Goal: Task Accomplishment & Management: Use online tool/utility

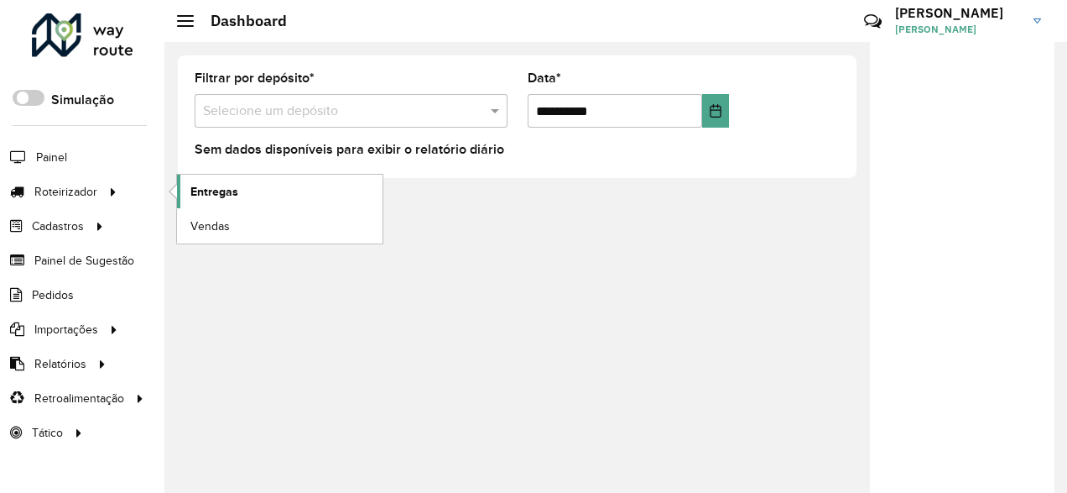
click at [185, 192] on link "Entregas" at bounding box center [280, 192] width 206 height 34
click at [216, 183] on span "Entregas" at bounding box center [214, 192] width 48 height 18
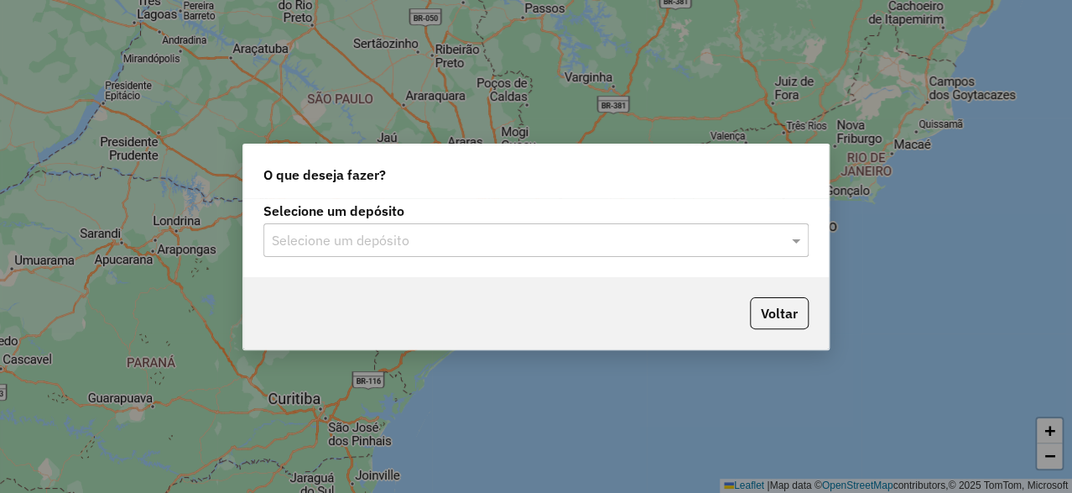
click at [402, 253] on div "Selecione um depósito" at bounding box center [535, 240] width 545 height 34
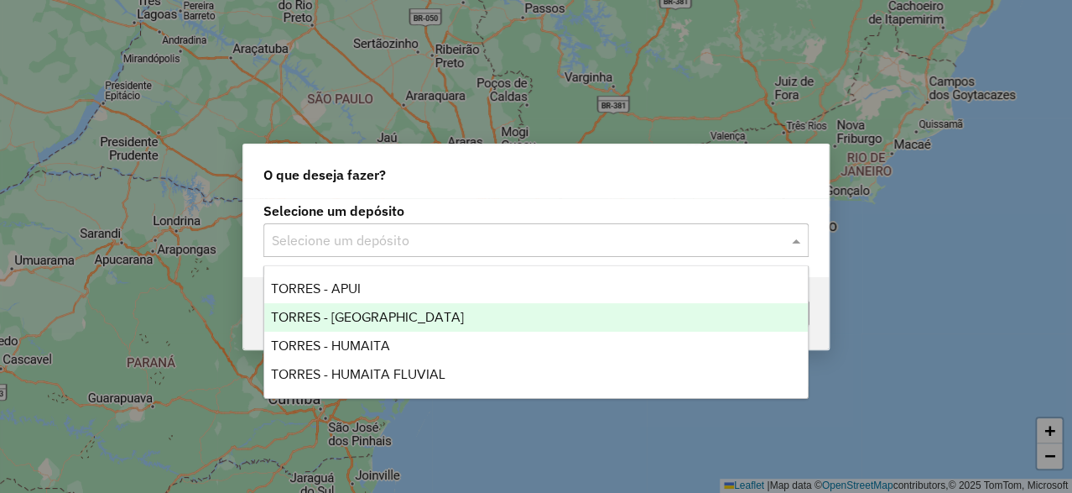
click at [365, 317] on span "TORRES - BOCA DO ACRE" at bounding box center [367, 317] width 193 height 14
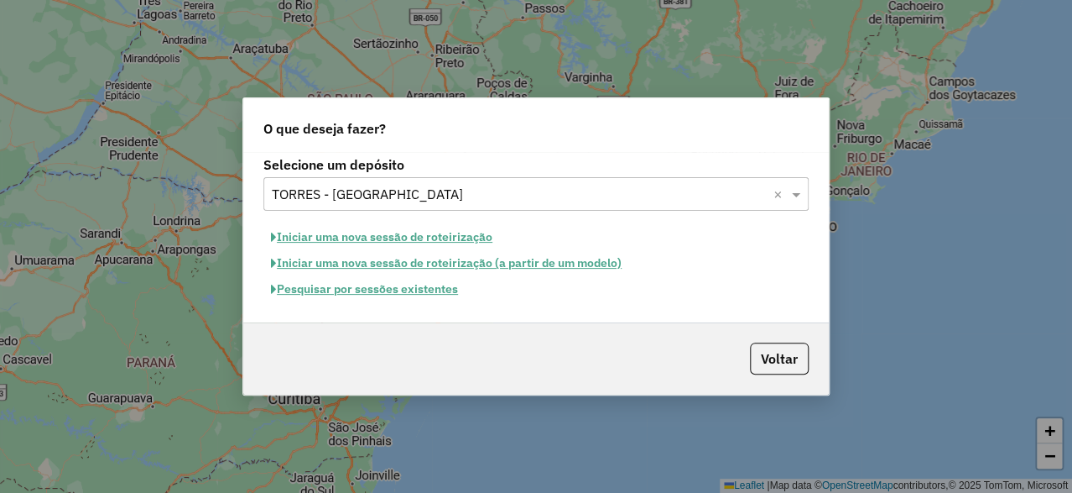
click at [327, 238] on button "Iniciar uma nova sessão de roteirização" at bounding box center [381, 237] width 237 height 26
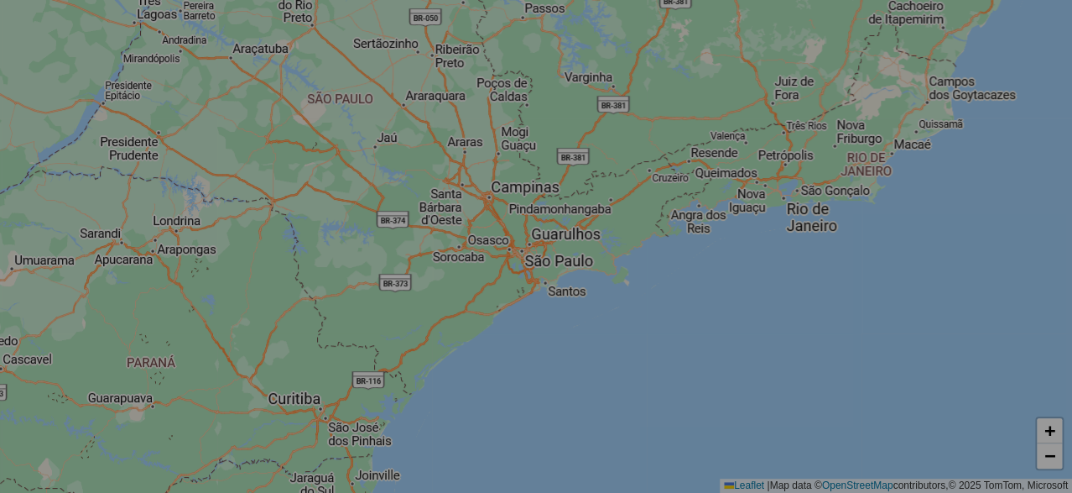
select select "*"
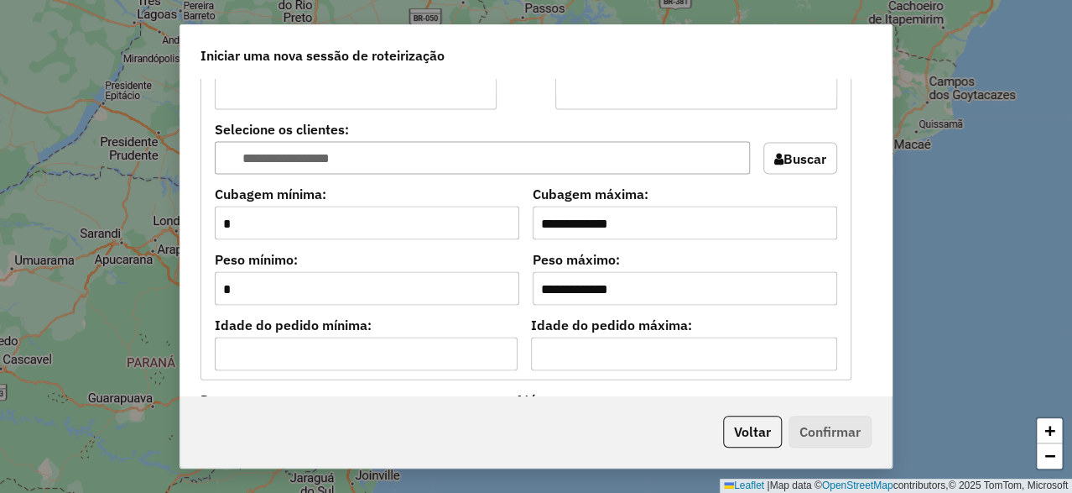
scroll to position [1510, 0]
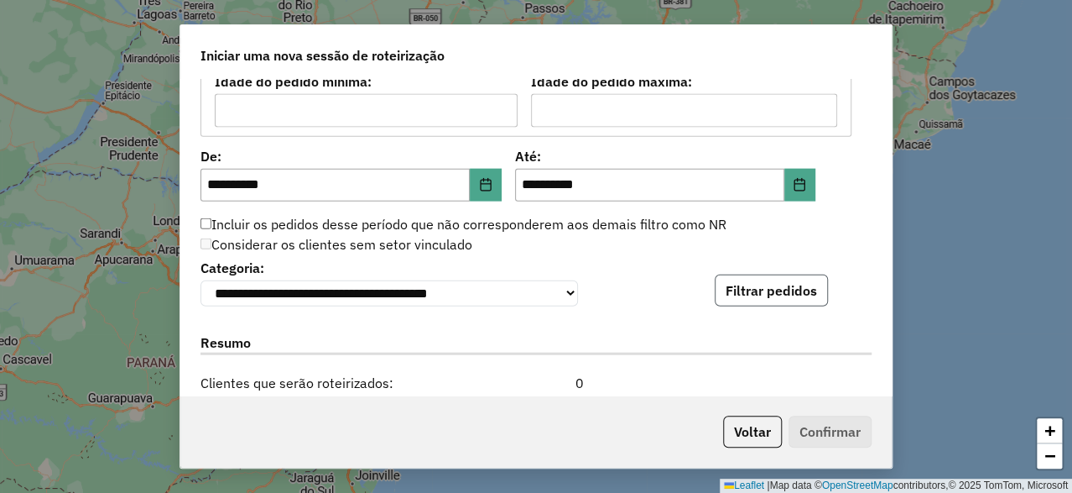
drag, startPoint x: 743, startPoint y: 286, endPoint x: 731, endPoint y: 250, distance: 38.2
click at [745, 286] on button "Filtrar pedidos" at bounding box center [771, 290] width 113 height 32
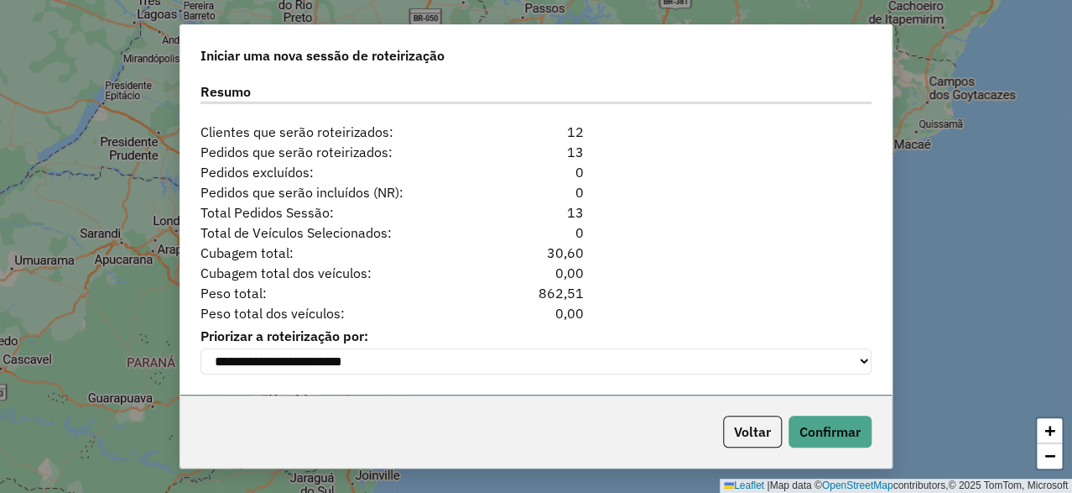
scroll to position [2115, 0]
click at [826, 430] on button "Confirmar" at bounding box center [830, 431] width 83 height 32
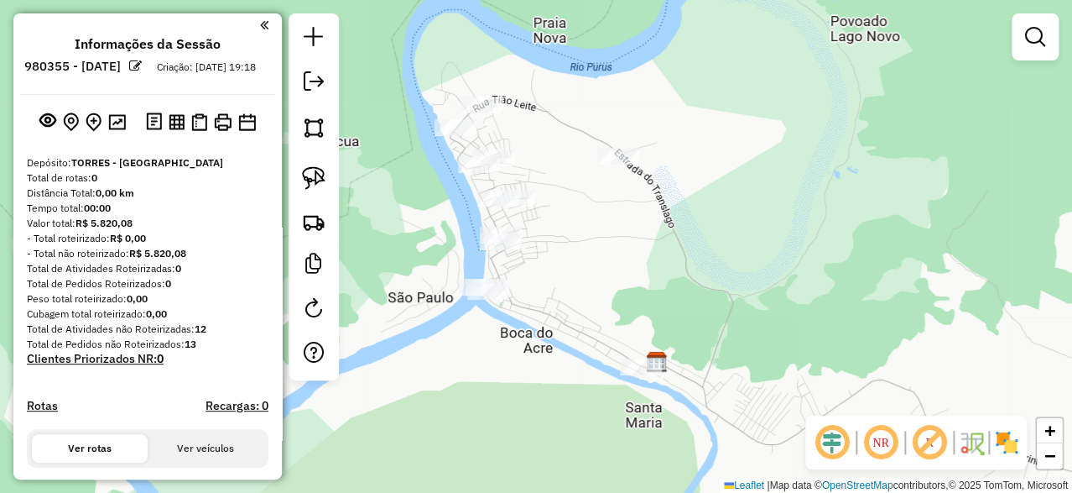
drag, startPoint x: 705, startPoint y: 270, endPoint x: 672, endPoint y: 238, distance: 45.7
click at [672, 238] on div "Janela de atendimento Grade de atendimento Capacidade Transportadoras Veículos …" at bounding box center [536, 246] width 1072 height 493
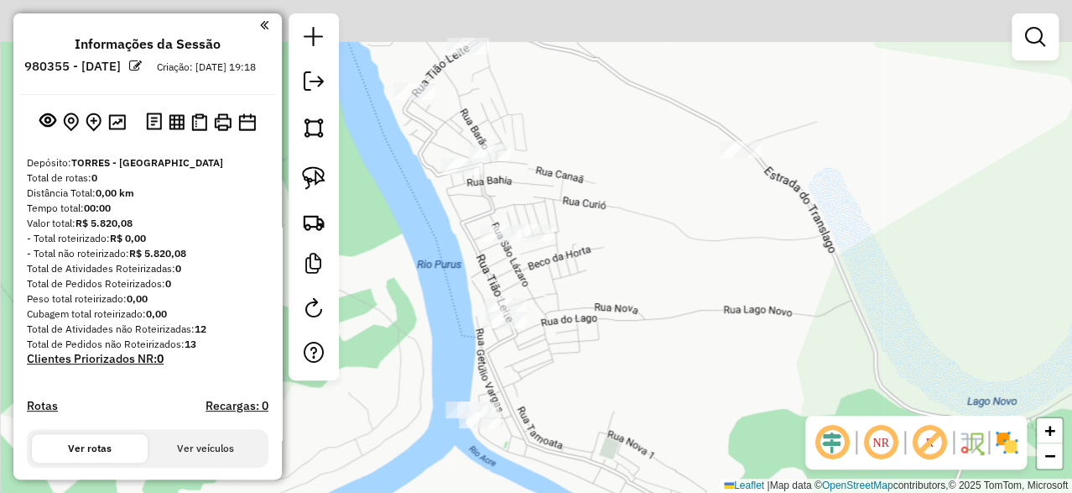
drag, startPoint x: 592, startPoint y: 211, endPoint x: 601, endPoint y: 243, distance: 32.4
click at [601, 243] on div "Janela de atendimento Grade de atendimento Capacidade Transportadoras Veículos …" at bounding box center [536, 246] width 1072 height 493
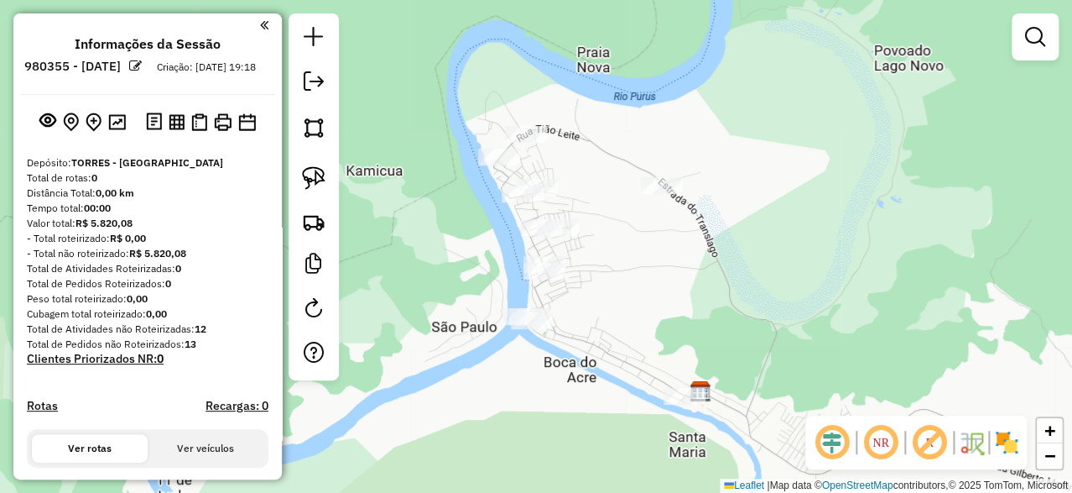
drag, startPoint x: 603, startPoint y: 231, endPoint x: 591, endPoint y: 218, distance: 17.8
click at [592, 220] on div "Janela de atendimento Grade de atendimento Capacidade Transportadoras Veículos …" at bounding box center [536, 246] width 1072 height 493
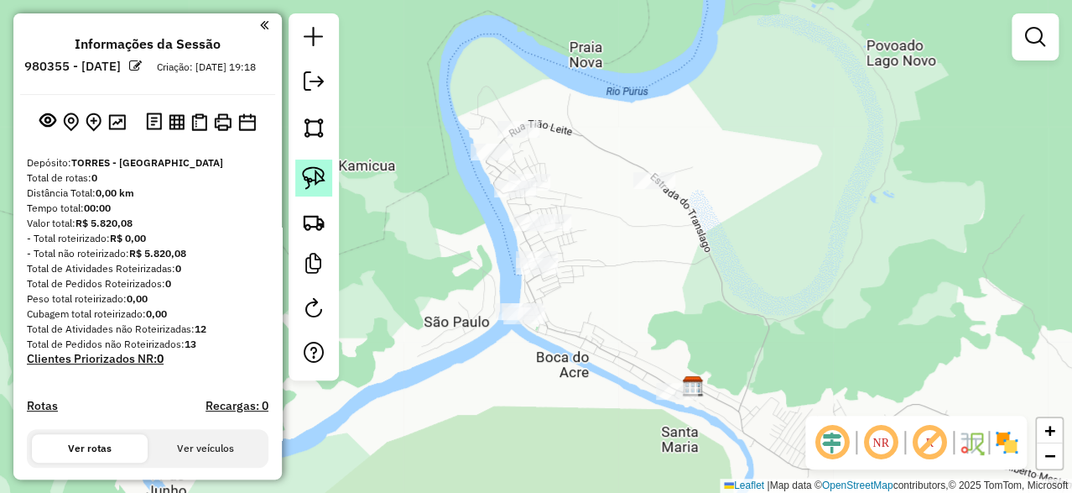
click at [305, 172] on img at bounding box center [313, 177] width 23 height 23
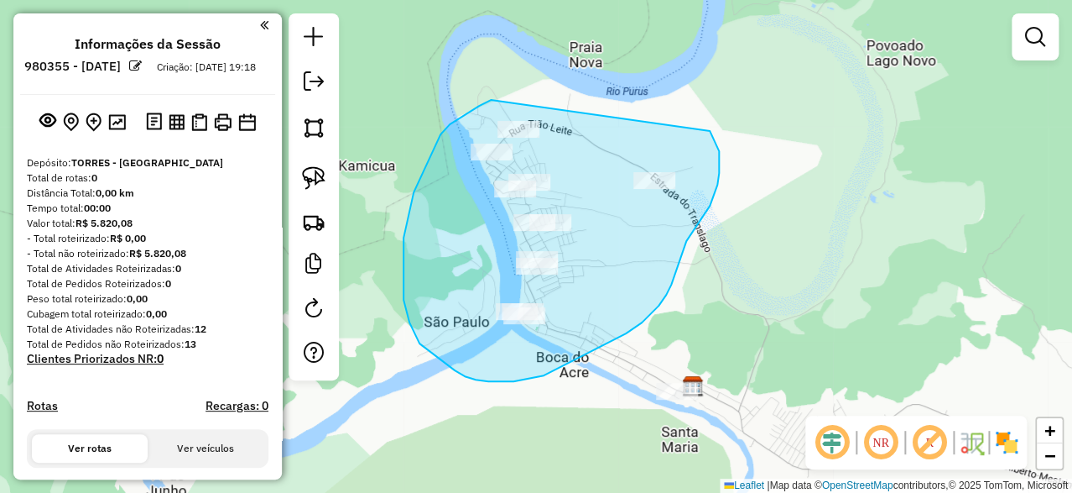
drag, startPoint x: 491, startPoint y: 100, endPoint x: 707, endPoint y: 128, distance: 218.3
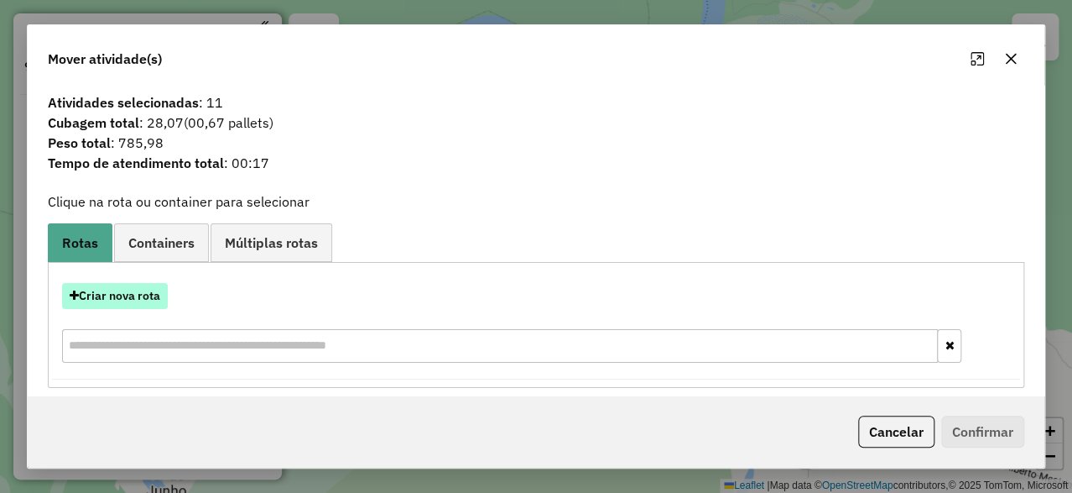
click at [113, 295] on button "Criar nova rota" at bounding box center [115, 296] width 106 height 26
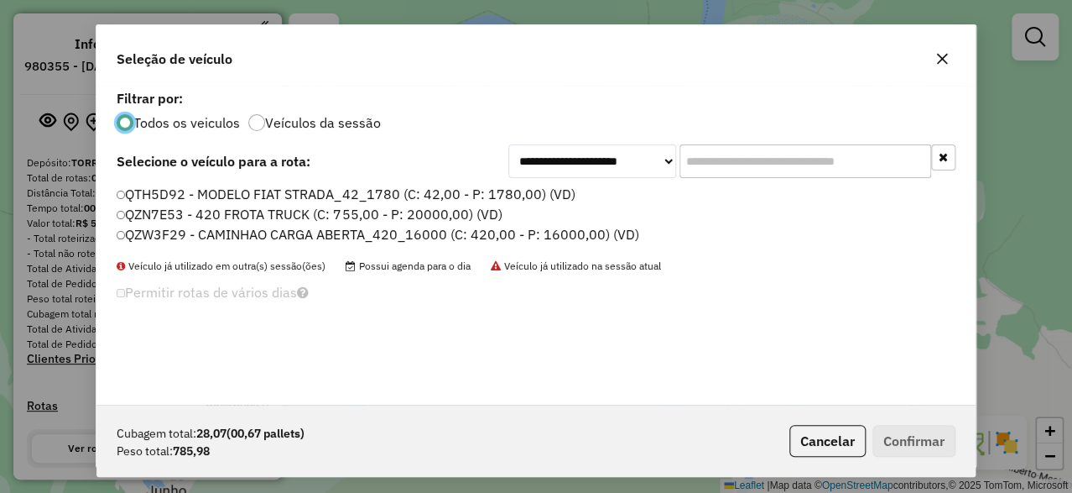
scroll to position [9, 4]
click at [206, 218] on label "QZN7E53 - 420 FROTA TRUCK (C: 755,00 - P: 20000,00) (VD)" at bounding box center [311, 214] width 388 height 20
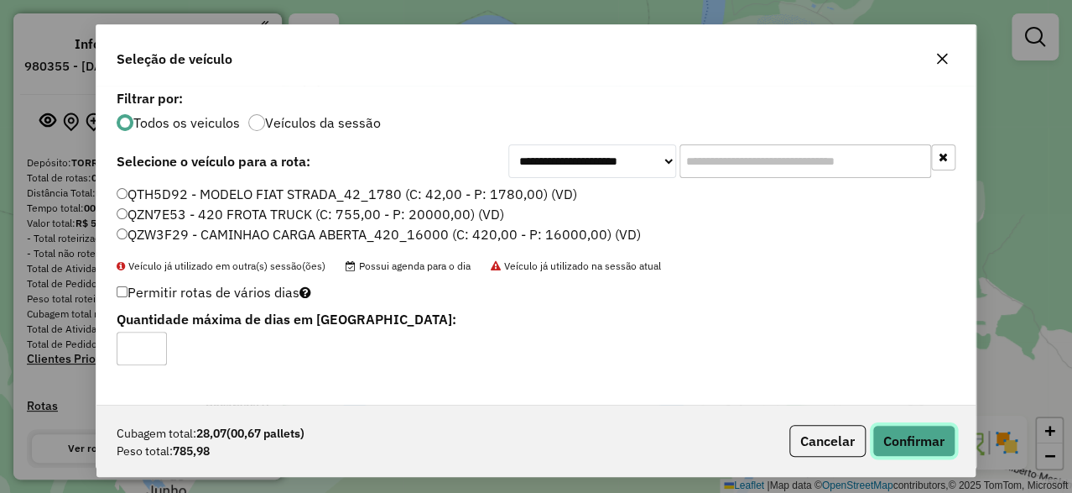
click at [900, 436] on button "Confirmar" at bounding box center [914, 441] width 83 height 32
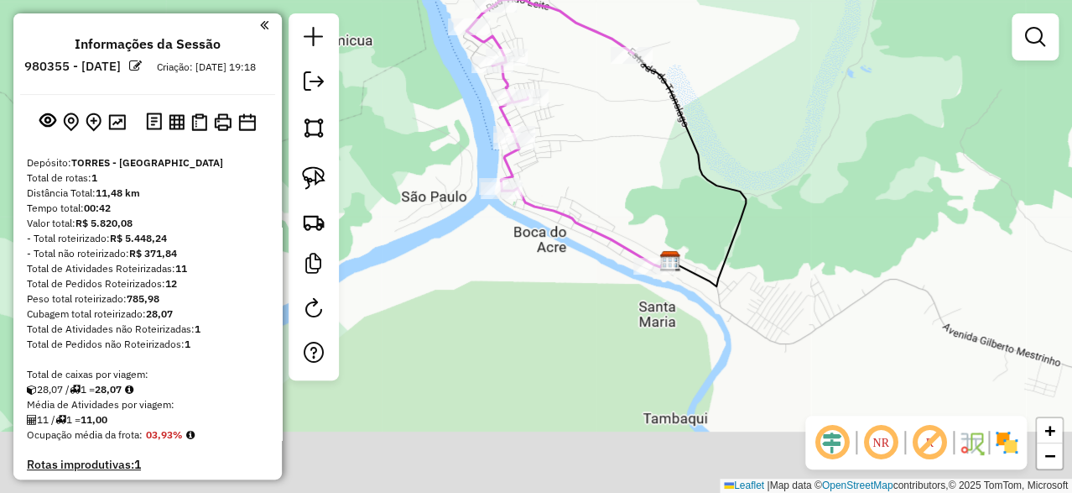
drag, startPoint x: 635, startPoint y: 299, endPoint x: 613, endPoint y: 174, distance: 127.1
click at [613, 174] on div "Janela de atendimento Grade de atendimento Capacidade Transportadoras Veículos …" at bounding box center [536, 246] width 1072 height 493
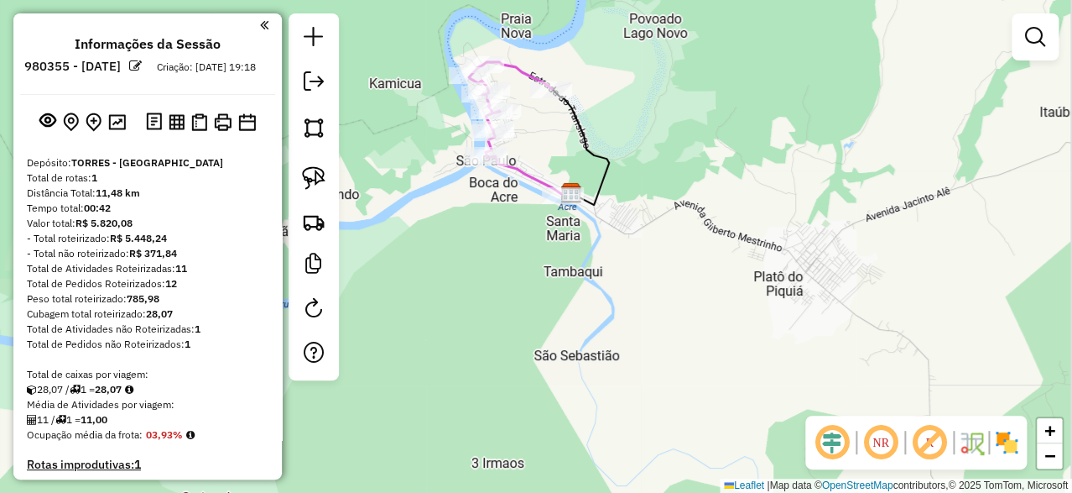
drag, startPoint x: 806, startPoint y: 262, endPoint x: 707, endPoint y: 215, distance: 108.8
click at [707, 215] on div "Janela de atendimento Grade de atendimento Capacidade Transportadoras Veículos …" at bounding box center [536, 246] width 1072 height 493
click at [313, 176] on img at bounding box center [313, 177] width 23 height 23
drag, startPoint x: 540, startPoint y: 159, endPoint x: 598, endPoint y: 170, distance: 59.1
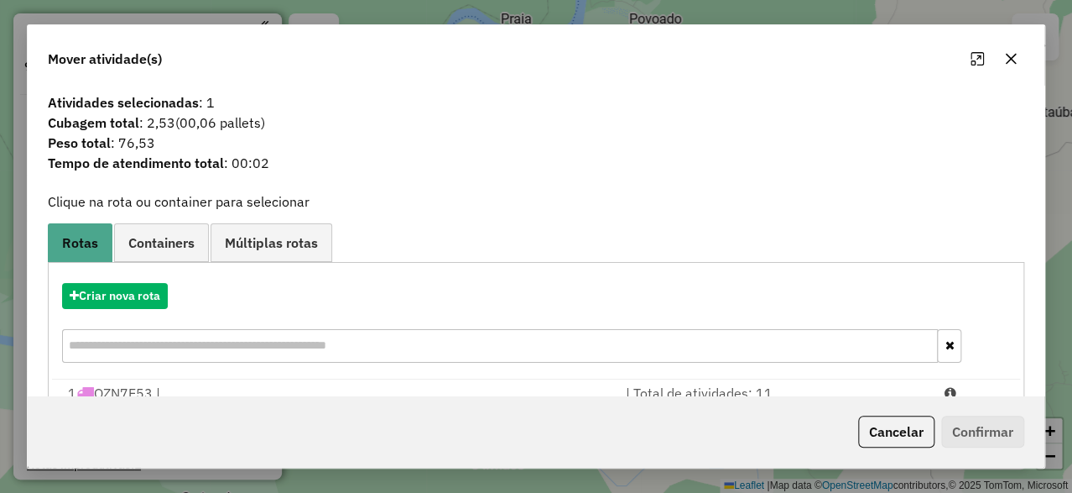
scroll to position [80, 0]
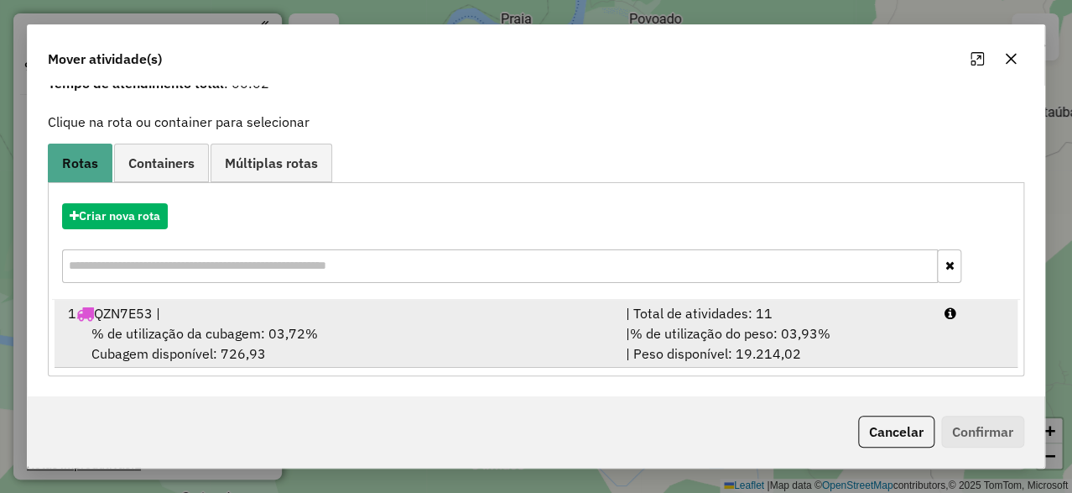
click at [252, 316] on div "1 QZN7E53 |" at bounding box center [337, 313] width 558 height 20
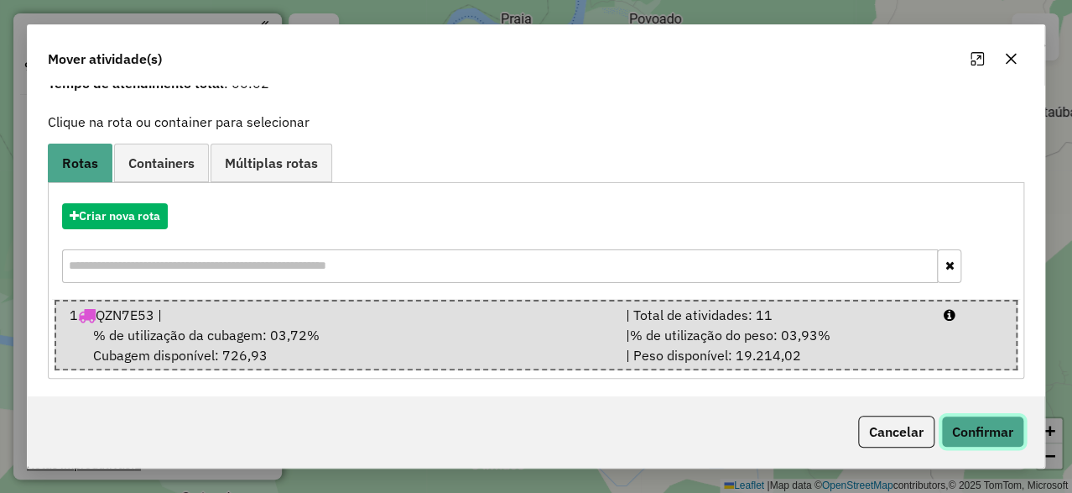
click at [999, 424] on button "Confirmar" at bounding box center [983, 431] width 83 height 32
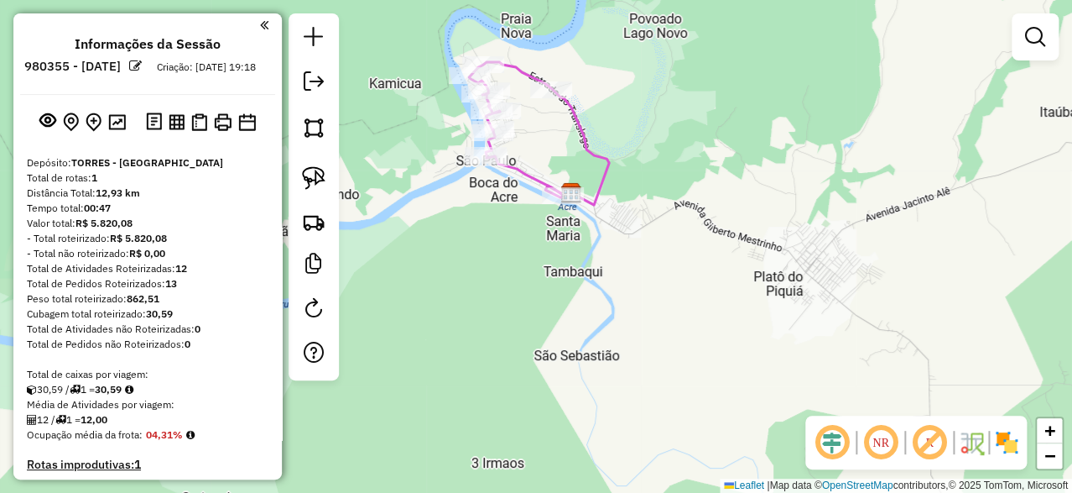
scroll to position [0, 0]
click at [328, 86] on link at bounding box center [314, 84] width 34 height 38
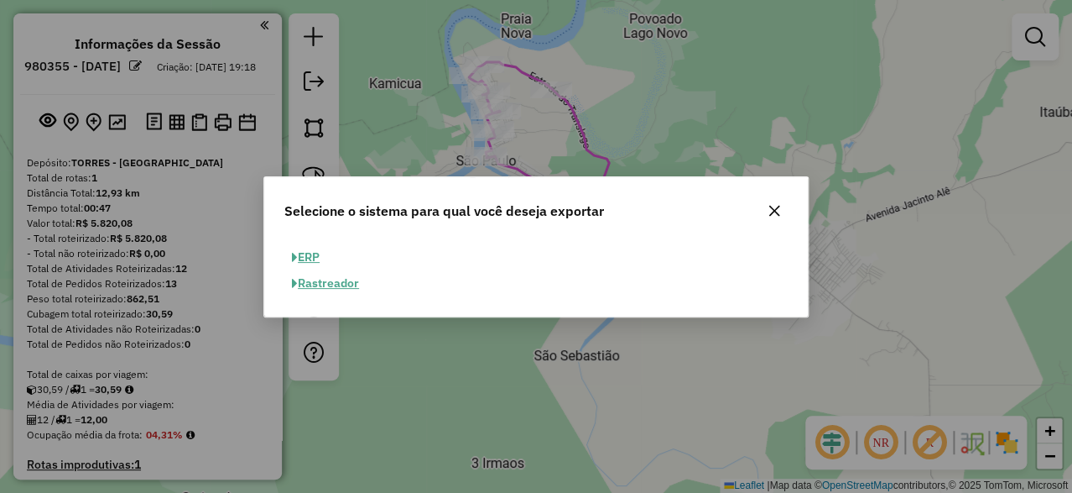
click at [322, 250] on button "ERP" at bounding box center [305, 257] width 43 height 26
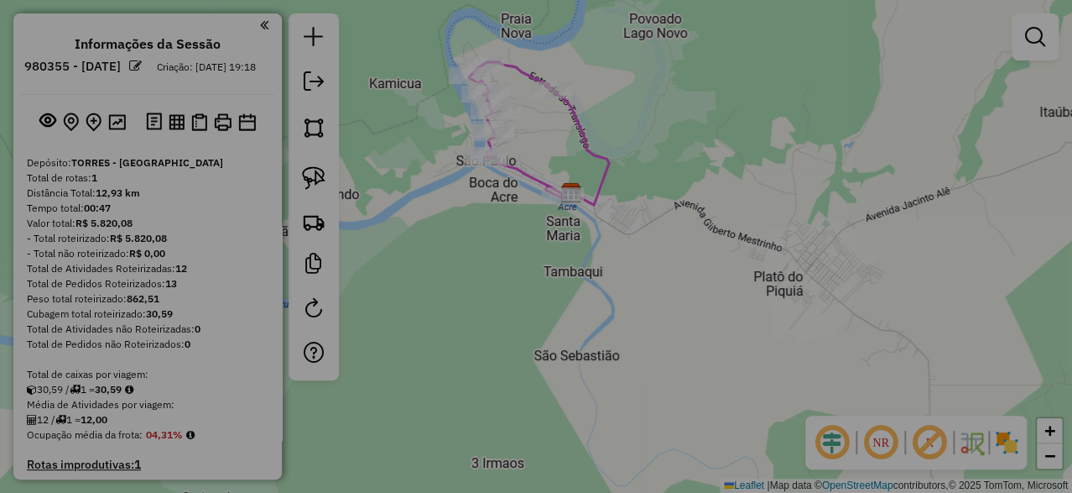
select select "**"
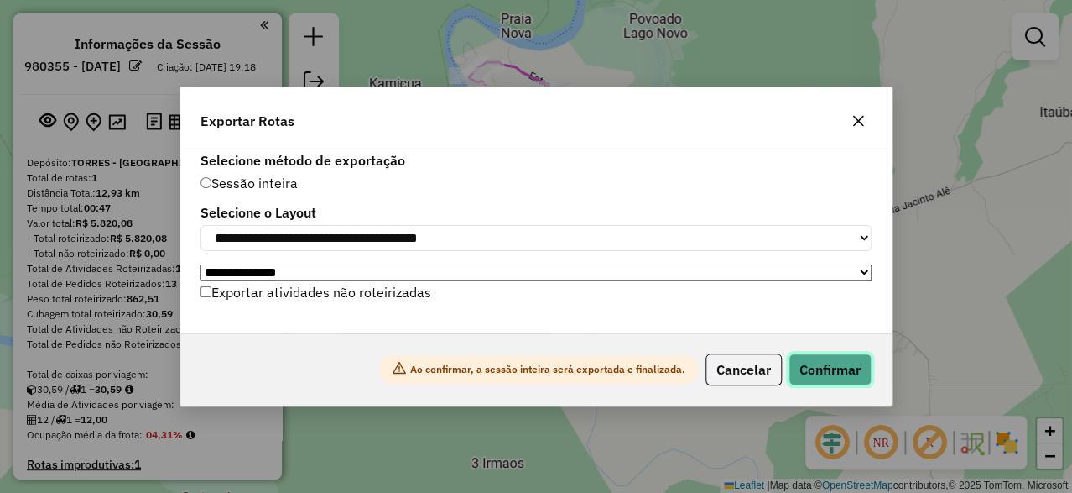
click at [816, 384] on button "Confirmar" at bounding box center [830, 369] width 83 height 32
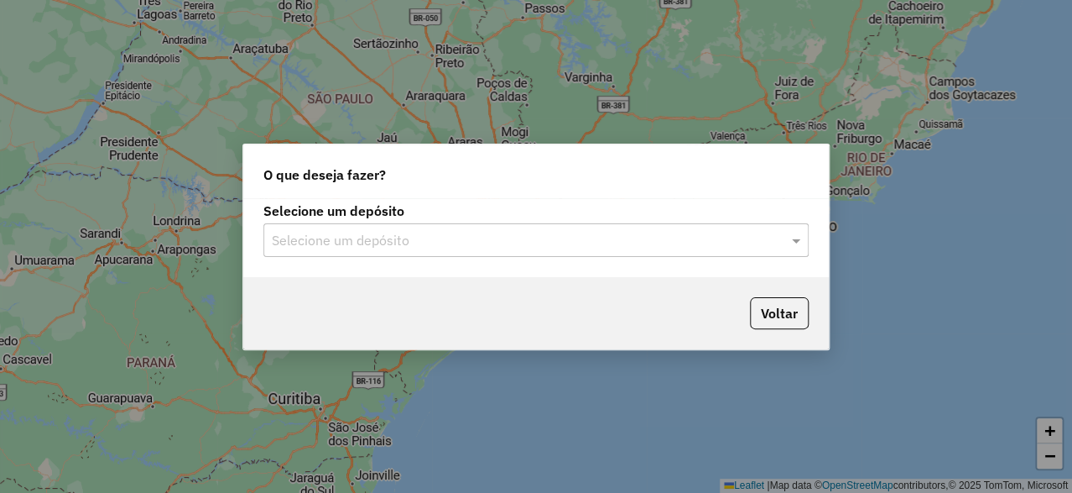
click at [490, 239] on input "text" at bounding box center [519, 241] width 495 height 20
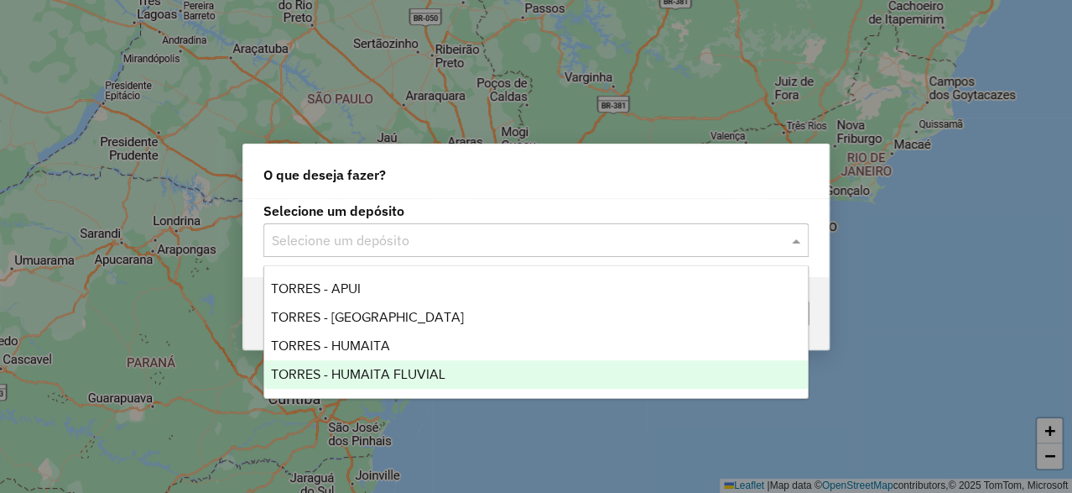
click at [409, 382] on div "TORRES - HUMAITA FLUVIAL" at bounding box center [536, 374] width 544 height 29
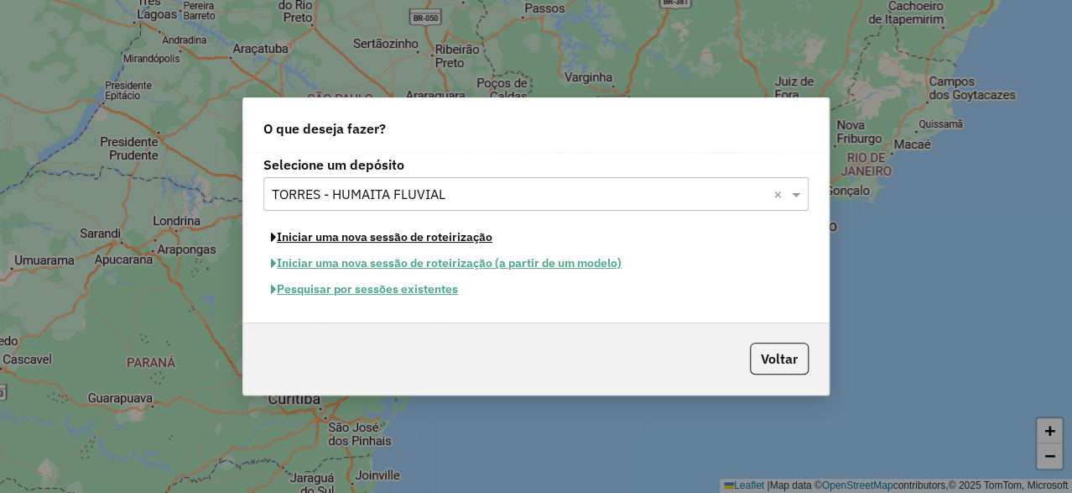
click at [373, 236] on button "Iniciar uma nova sessão de roteirização" at bounding box center [381, 237] width 237 height 26
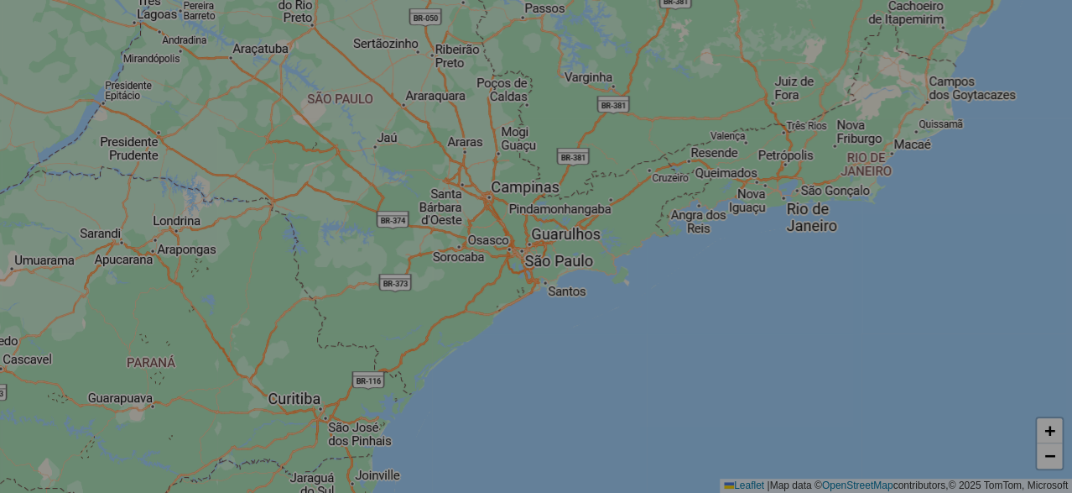
select select "*"
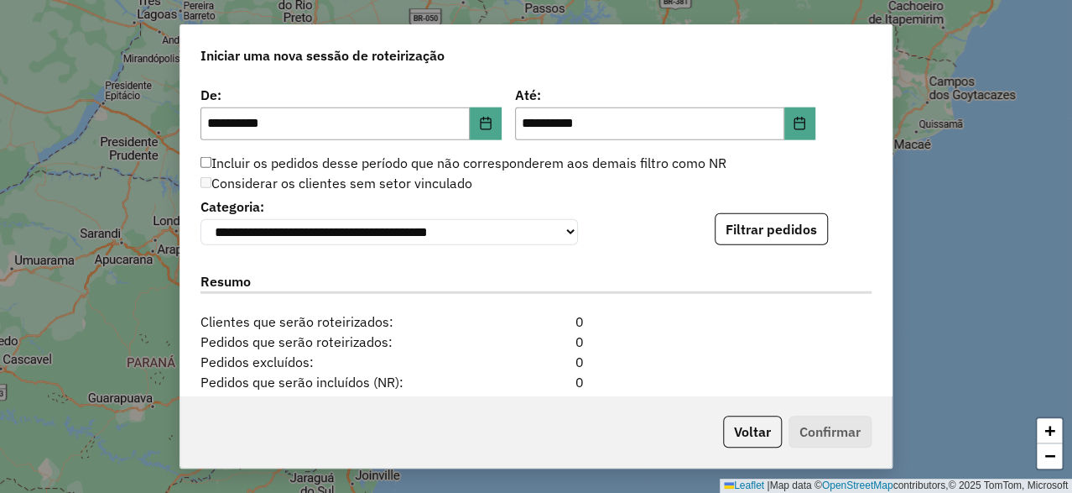
scroll to position [1677, 0]
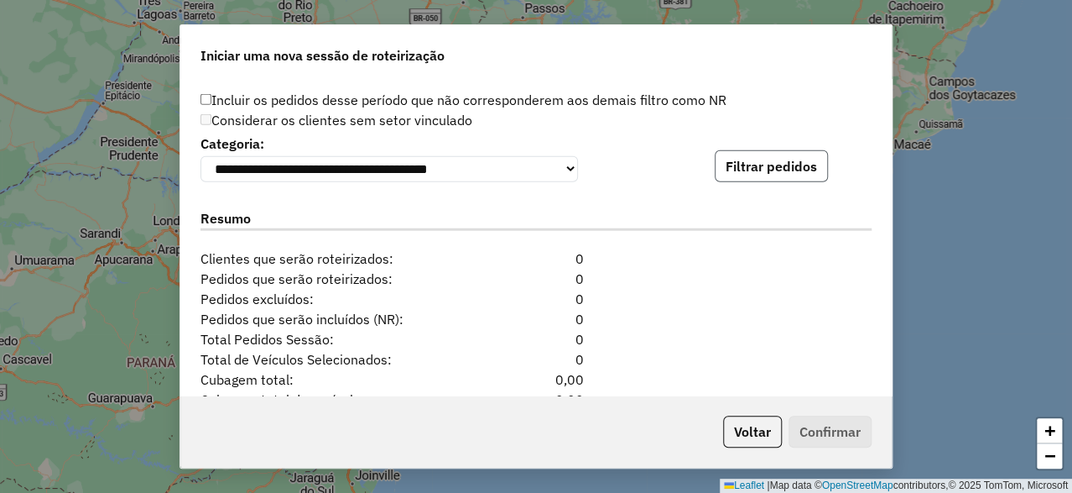
click at [779, 179] on button "Filtrar pedidos" at bounding box center [771, 166] width 113 height 32
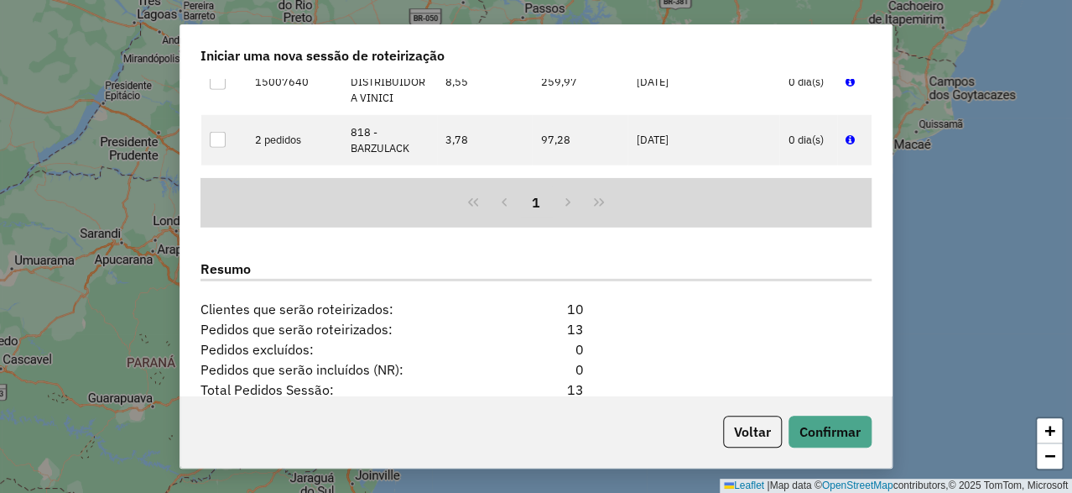
scroll to position [2158, 0]
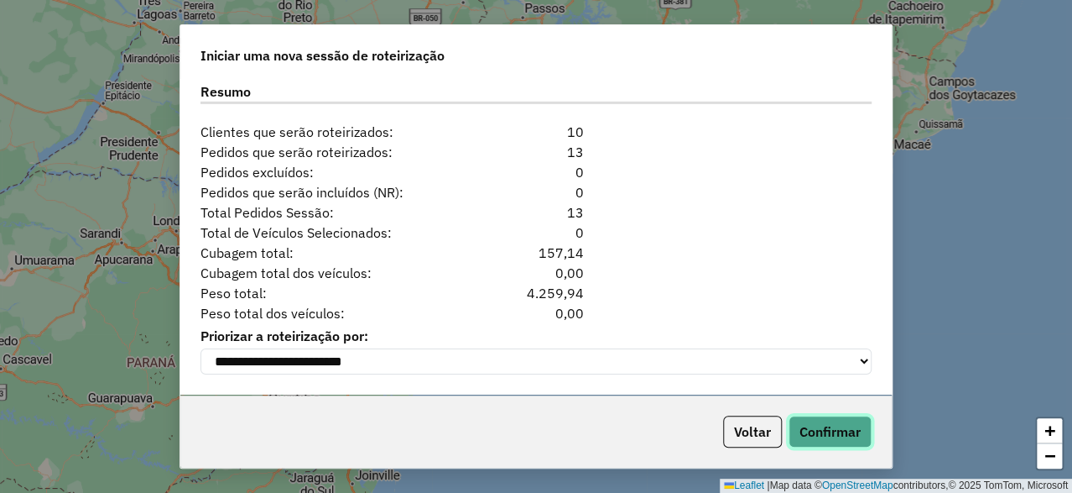
drag, startPoint x: 838, startPoint y: 430, endPoint x: 842, endPoint y: 397, distance: 33.0
click at [839, 430] on button "Confirmar" at bounding box center [830, 431] width 83 height 32
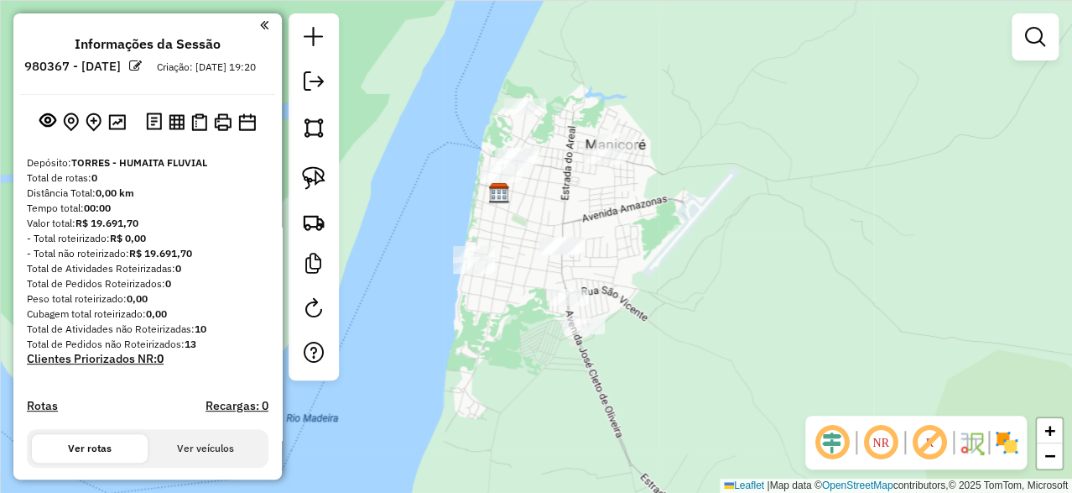
drag, startPoint x: 571, startPoint y: 208, endPoint x: 562, endPoint y: 206, distance: 8.6
click at [562, 206] on div "Janela de atendimento Grade de atendimento Capacidade Transportadoras Veículos …" at bounding box center [536, 246] width 1072 height 493
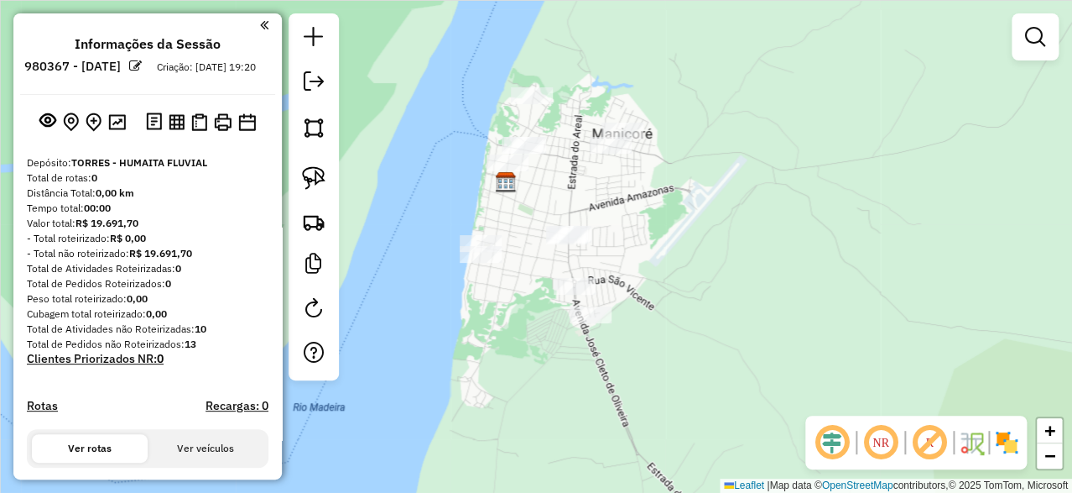
drag, startPoint x: 557, startPoint y: 201, endPoint x: 534, endPoint y: 195, distance: 24.2
click at [564, 189] on div "Janela de atendimento Grade de atendimento Capacidade Transportadoras Veículos …" at bounding box center [536, 246] width 1072 height 493
click at [308, 178] on img at bounding box center [313, 177] width 23 height 23
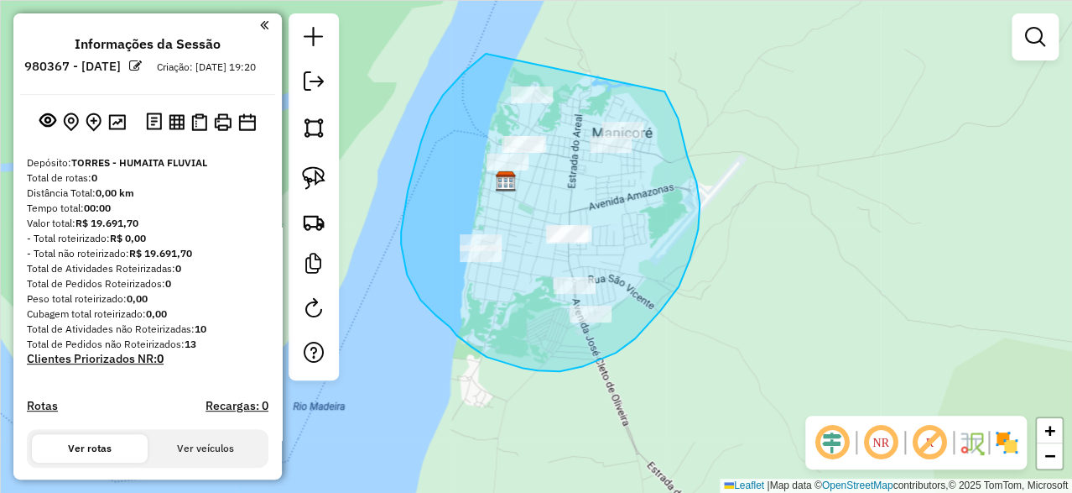
drag, startPoint x: 485, startPoint y: 55, endPoint x: 663, endPoint y: 87, distance: 180.9
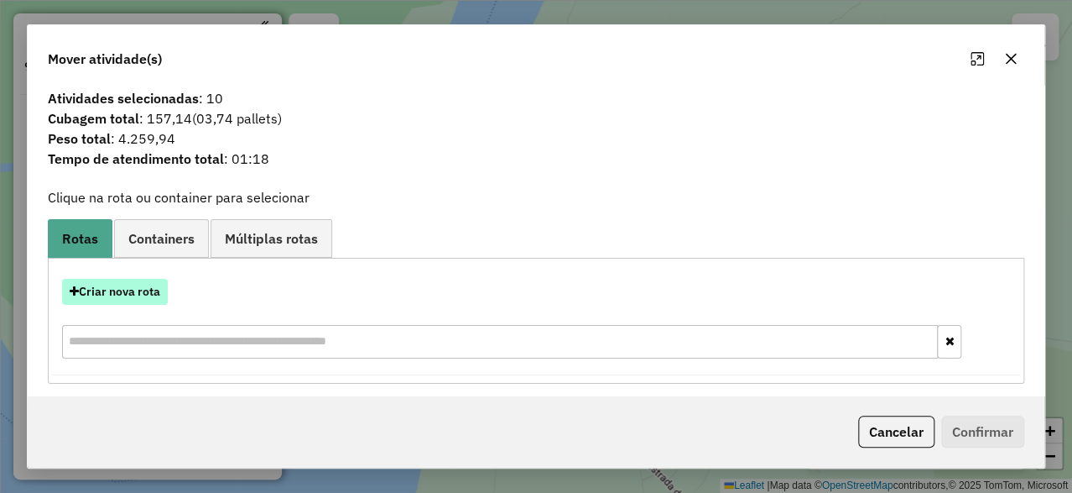
scroll to position [12, 0]
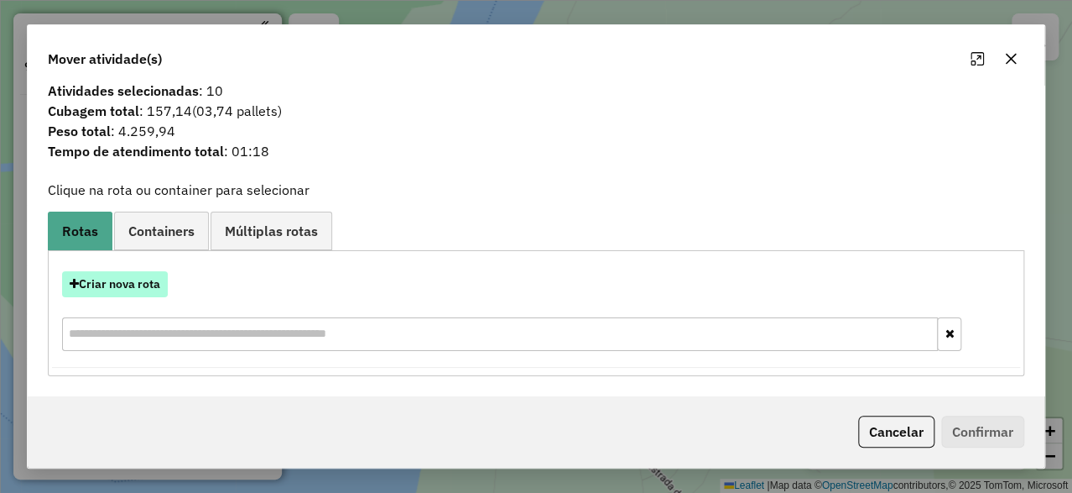
click at [142, 282] on button "Criar nova rota" at bounding box center [115, 284] width 106 height 26
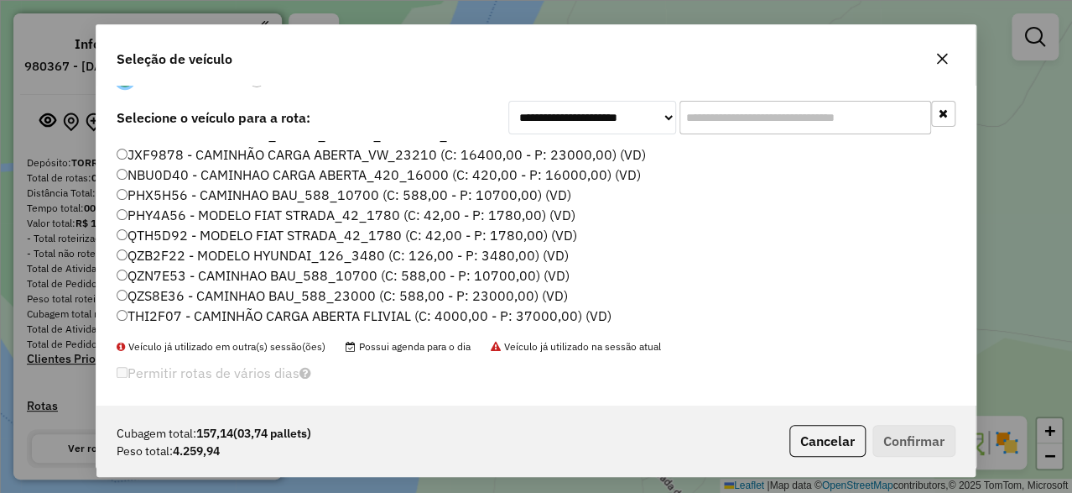
scroll to position [52, 0]
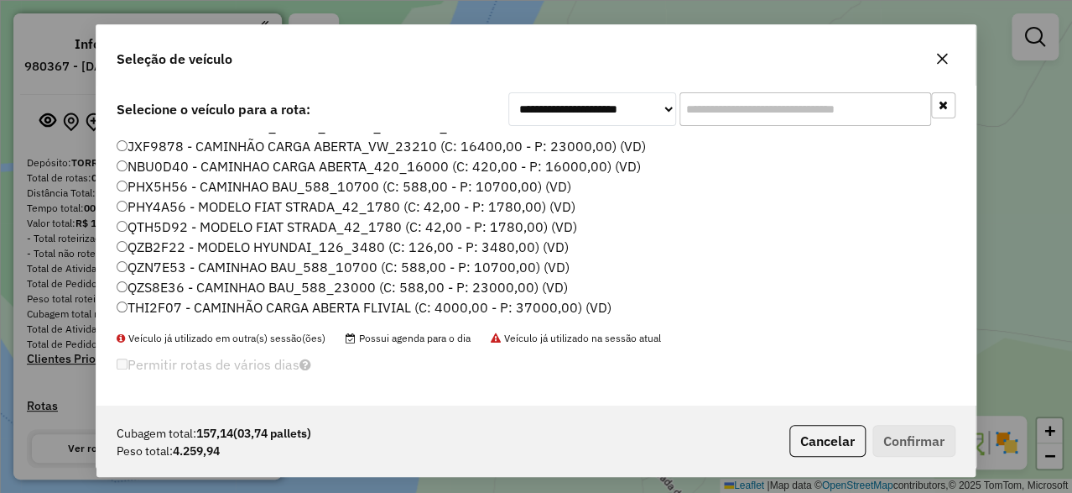
click at [221, 309] on label "THI2F07 - CAMINHÃO CARGA ABERTA FLIVIAL (C: 4000,00 - P: 37000,00) (VD)" at bounding box center [364, 307] width 495 height 20
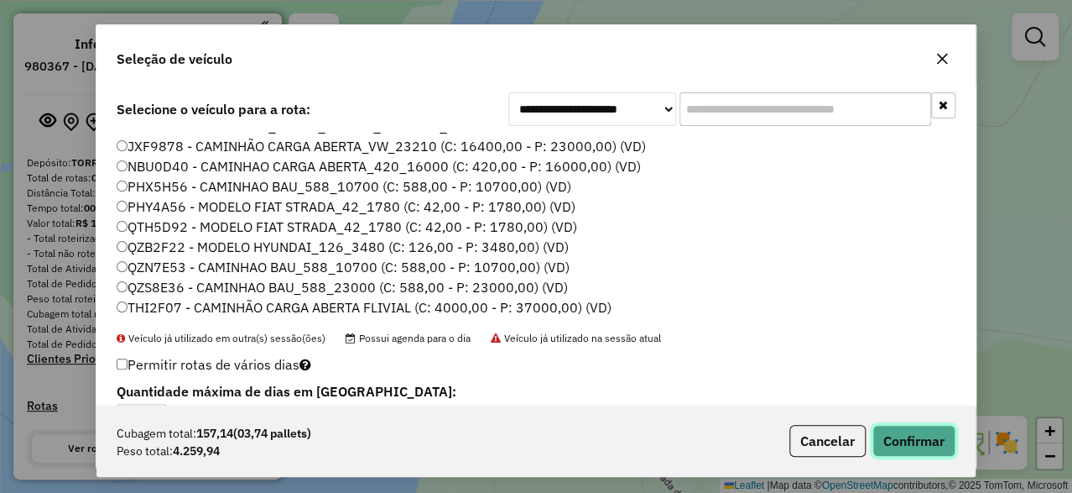
drag, startPoint x: 898, startPoint y: 433, endPoint x: 903, endPoint y: 424, distance: 10.5
click at [899, 432] on button "Confirmar" at bounding box center [914, 441] width 83 height 32
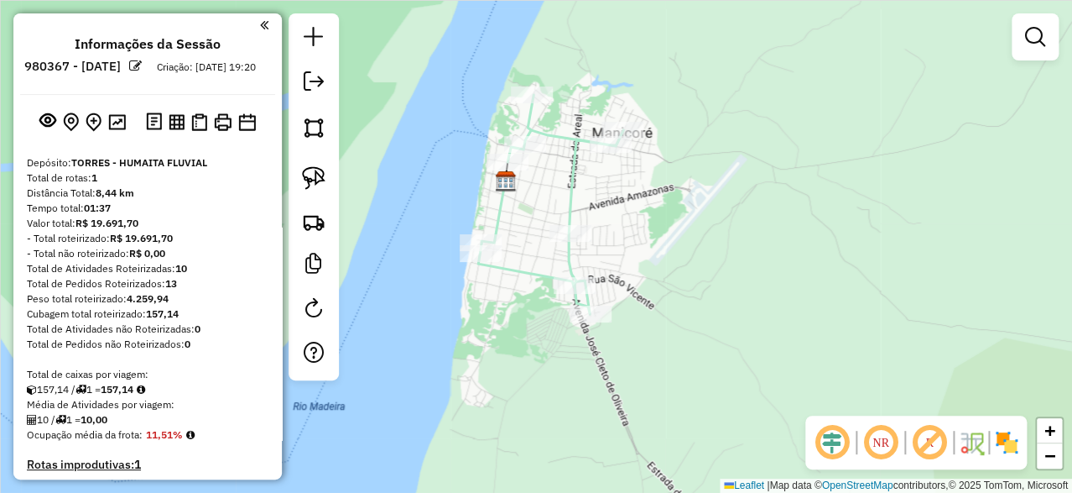
scroll to position [0, 0]
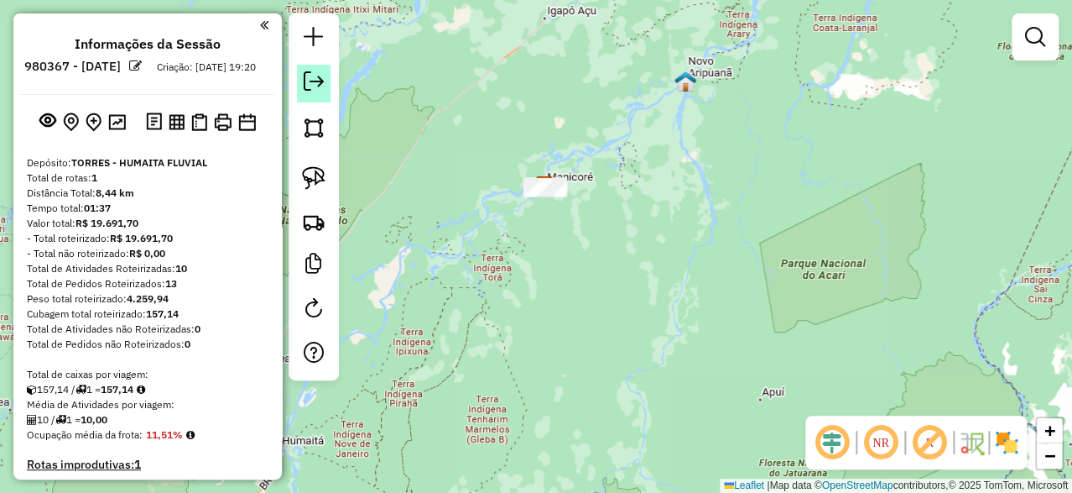
click at [313, 84] on em at bounding box center [314, 81] width 20 height 20
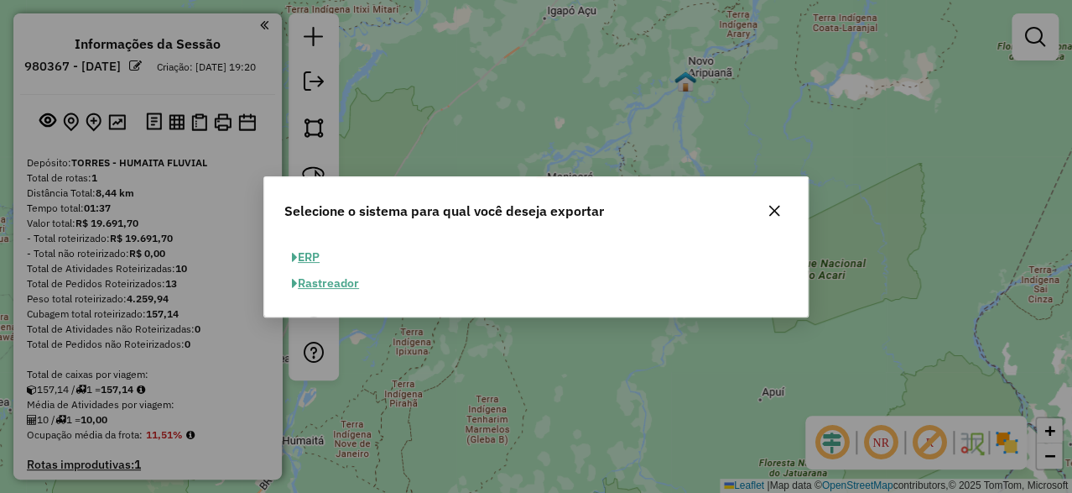
click at [316, 256] on button "ERP" at bounding box center [305, 257] width 43 height 26
select select "**"
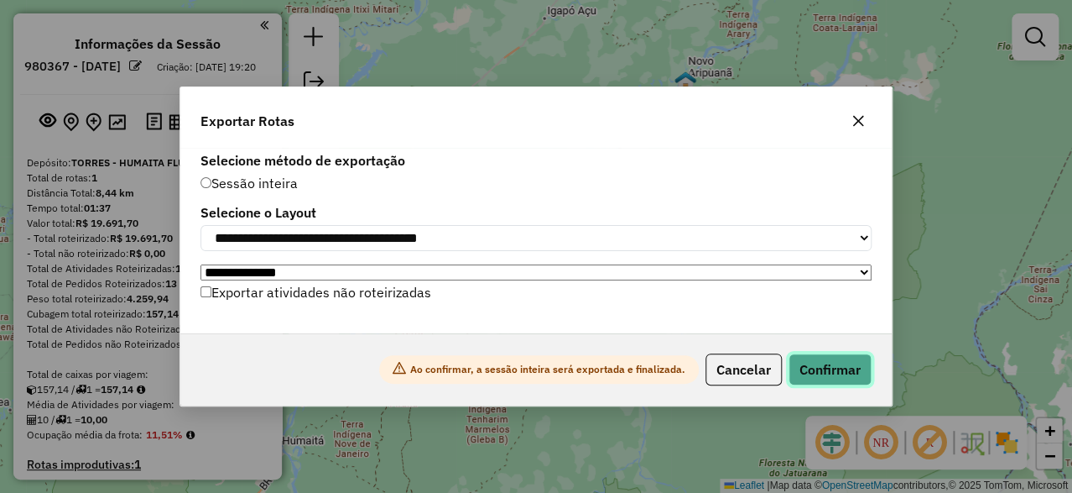
click at [831, 382] on button "Confirmar" at bounding box center [830, 369] width 83 height 32
